Goal: Entertainment & Leisure: Consume media (video, audio)

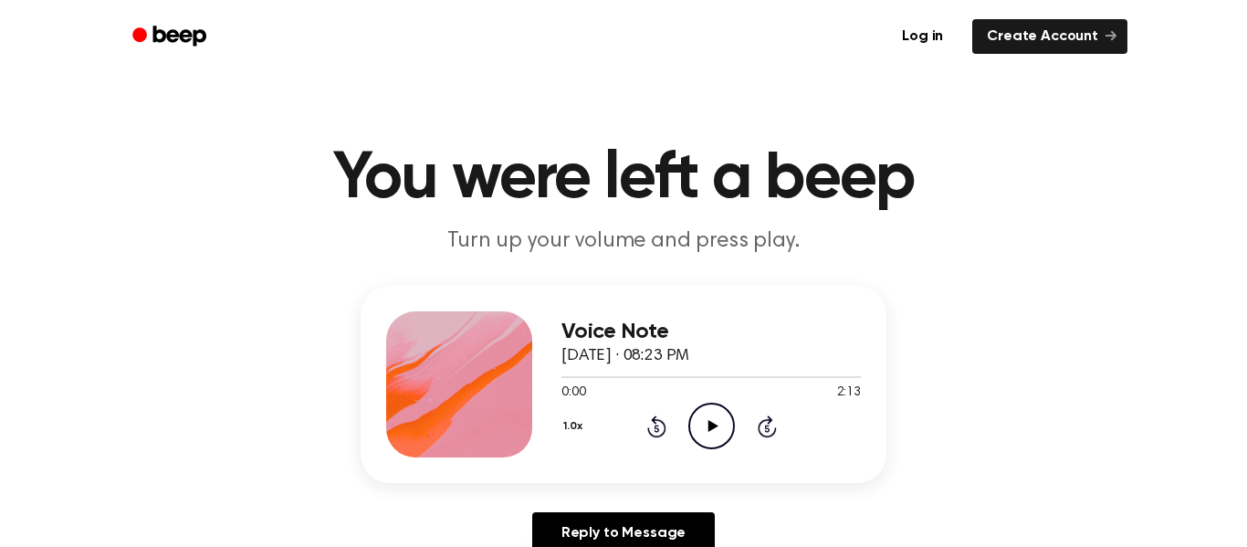
click at [712, 414] on icon "Play Audio" at bounding box center [712, 426] width 47 height 47
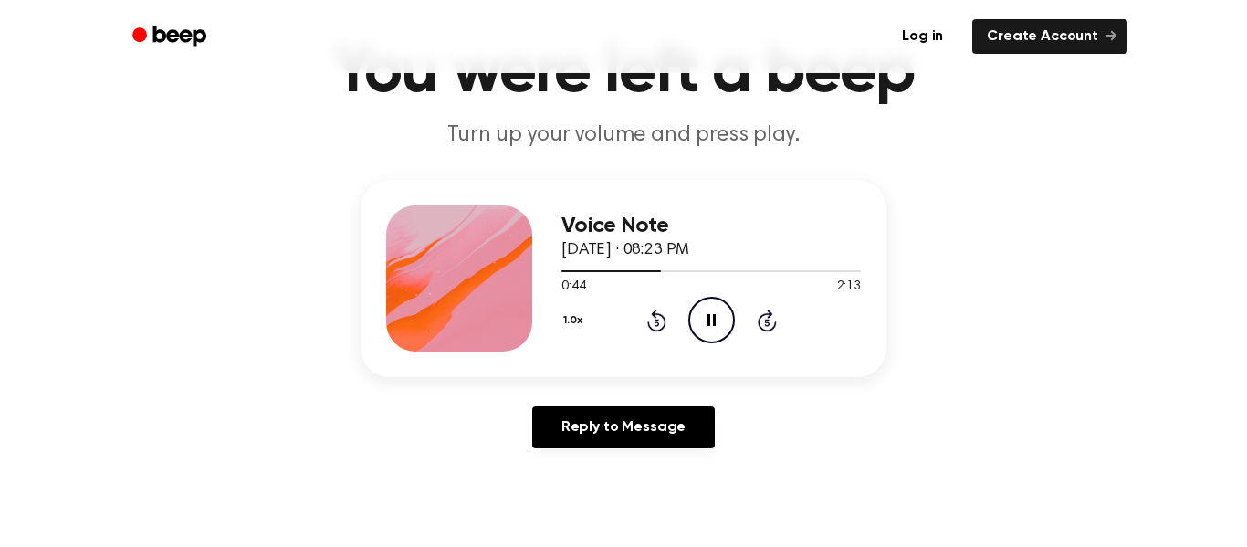
click at [705, 324] on icon "Pause Audio" at bounding box center [712, 320] width 47 height 47
click at [716, 330] on icon "Play Audio" at bounding box center [712, 320] width 47 height 47
click at [716, 330] on icon "Pause Audio" at bounding box center [712, 320] width 47 height 47
click at [716, 330] on icon "Play Audio" at bounding box center [712, 320] width 47 height 47
click at [716, 330] on icon "Pause Audio" at bounding box center [712, 320] width 47 height 47
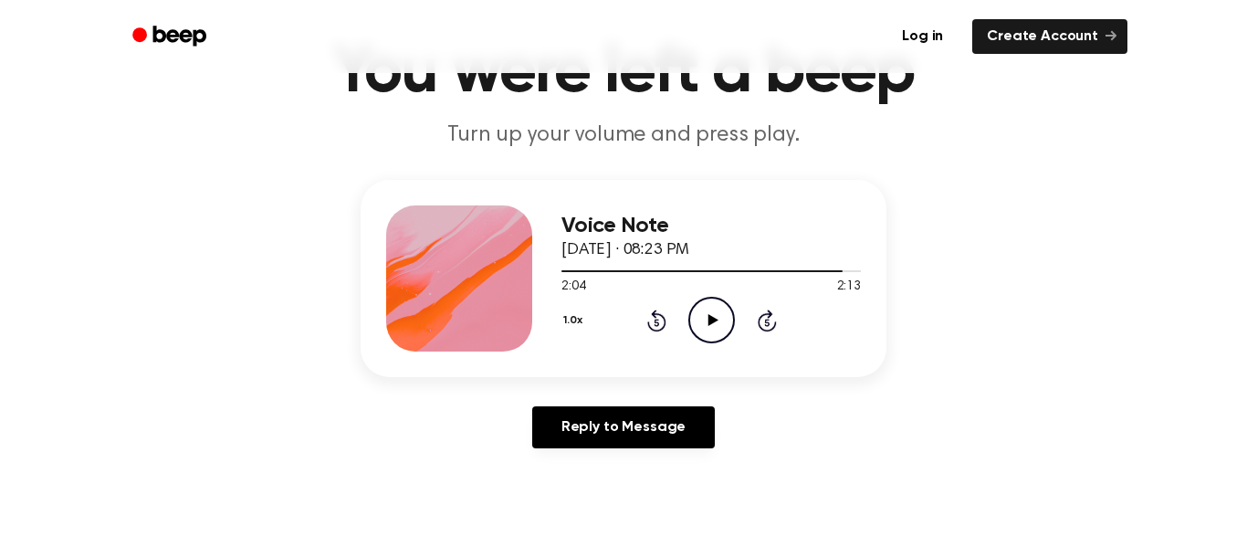
click at [716, 330] on icon "Play Audio" at bounding box center [712, 320] width 47 height 47
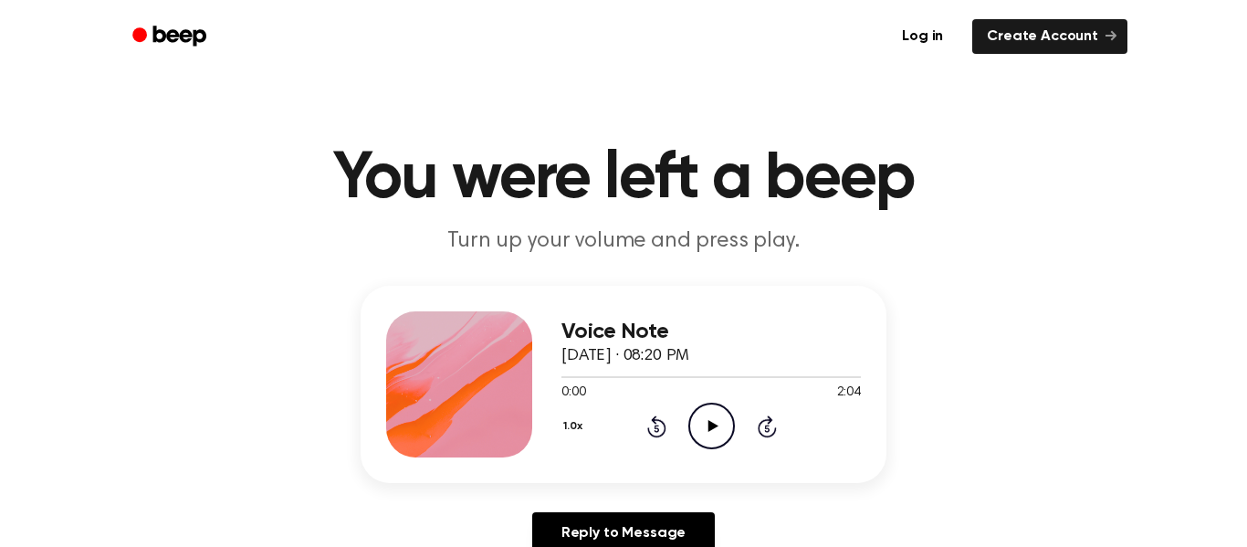
click at [719, 434] on icon "Play Audio" at bounding box center [712, 426] width 47 height 47
click at [719, 434] on icon "Pause Audio" at bounding box center [712, 426] width 47 height 47
